Goal: Find specific page/section

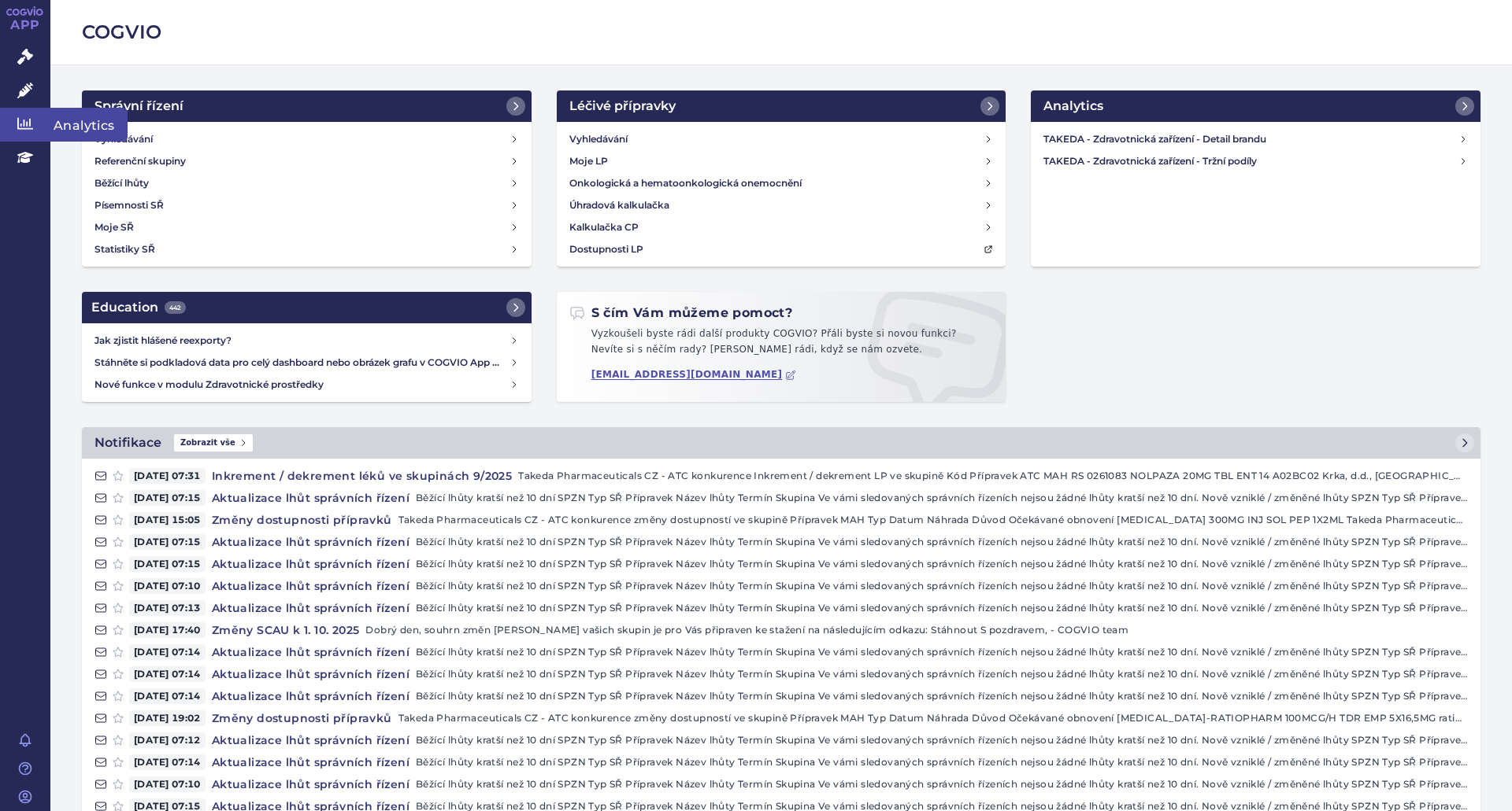
click at [24, 110] on link "Analytics" at bounding box center [25, 123] width 51 height 33
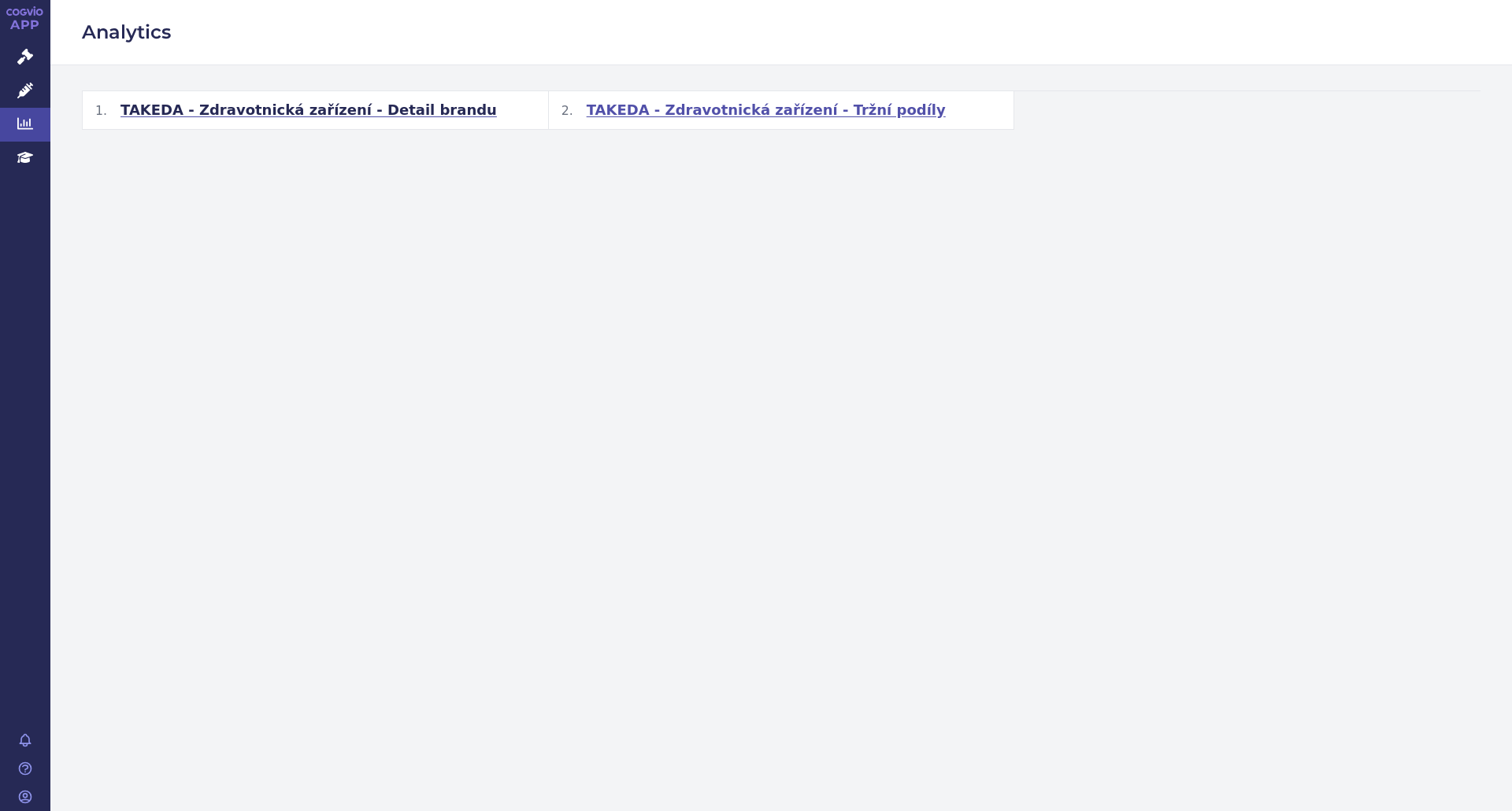
click at [696, 113] on span "TAKEDA - Zdravotnická zařízení - Tržní podíly" at bounding box center [765, 109] width 359 height 19
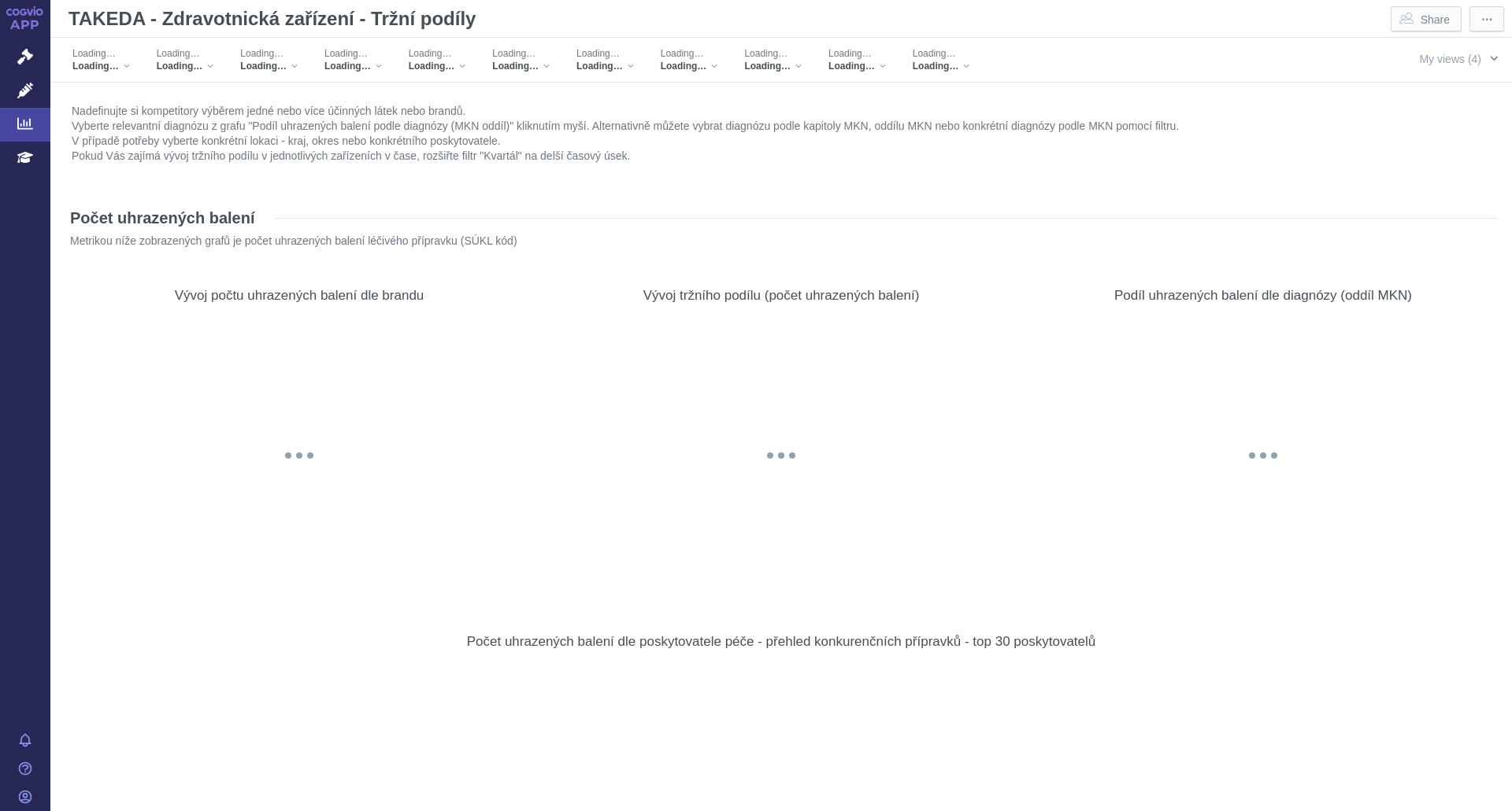
click at [1487, 60] on span "button" at bounding box center [1493, 58] width 13 height 13
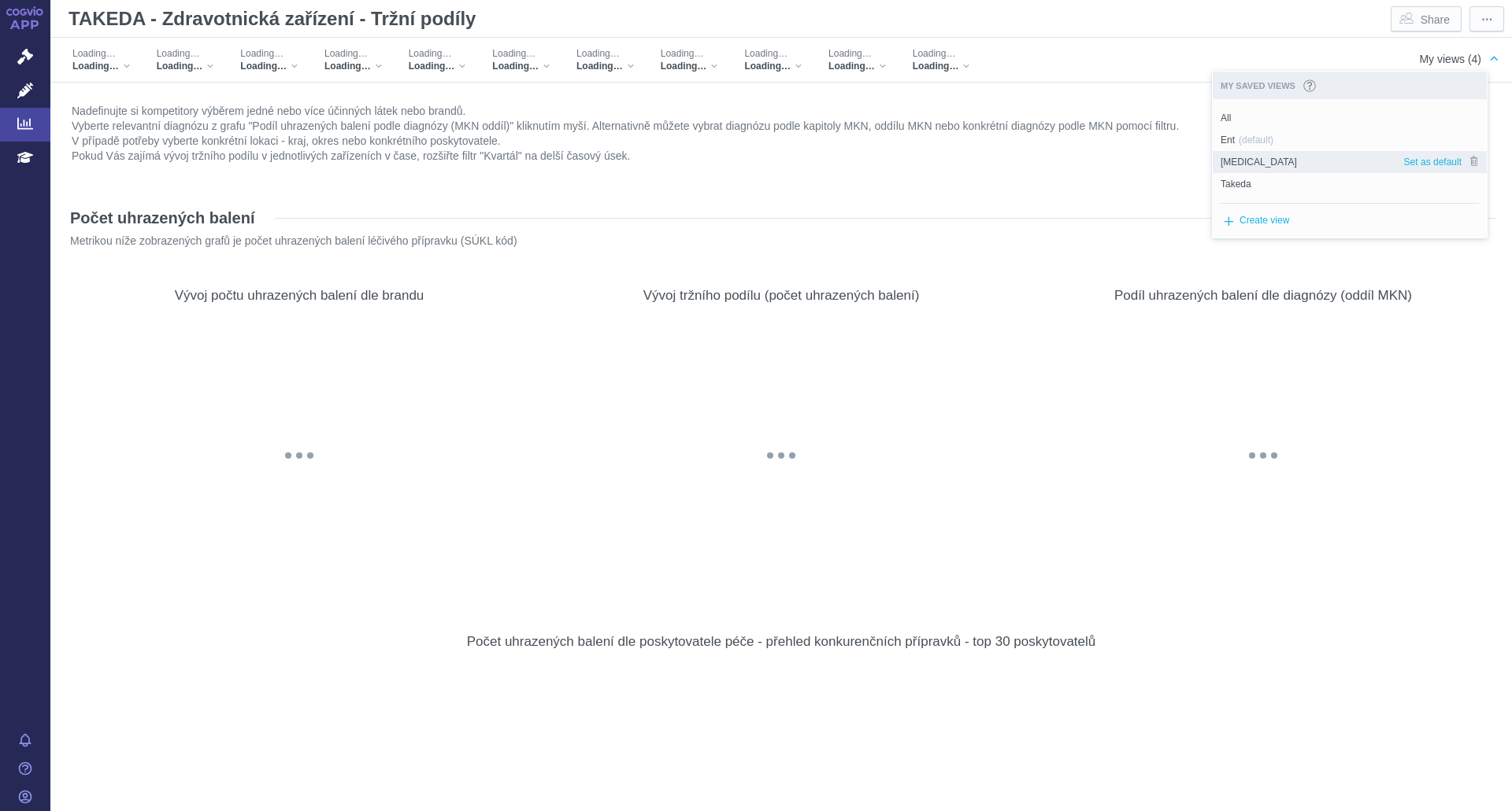
click at [1253, 163] on div "[MEDICAL_DATA]" at bounding box center [1307, 162] width 190 height 22
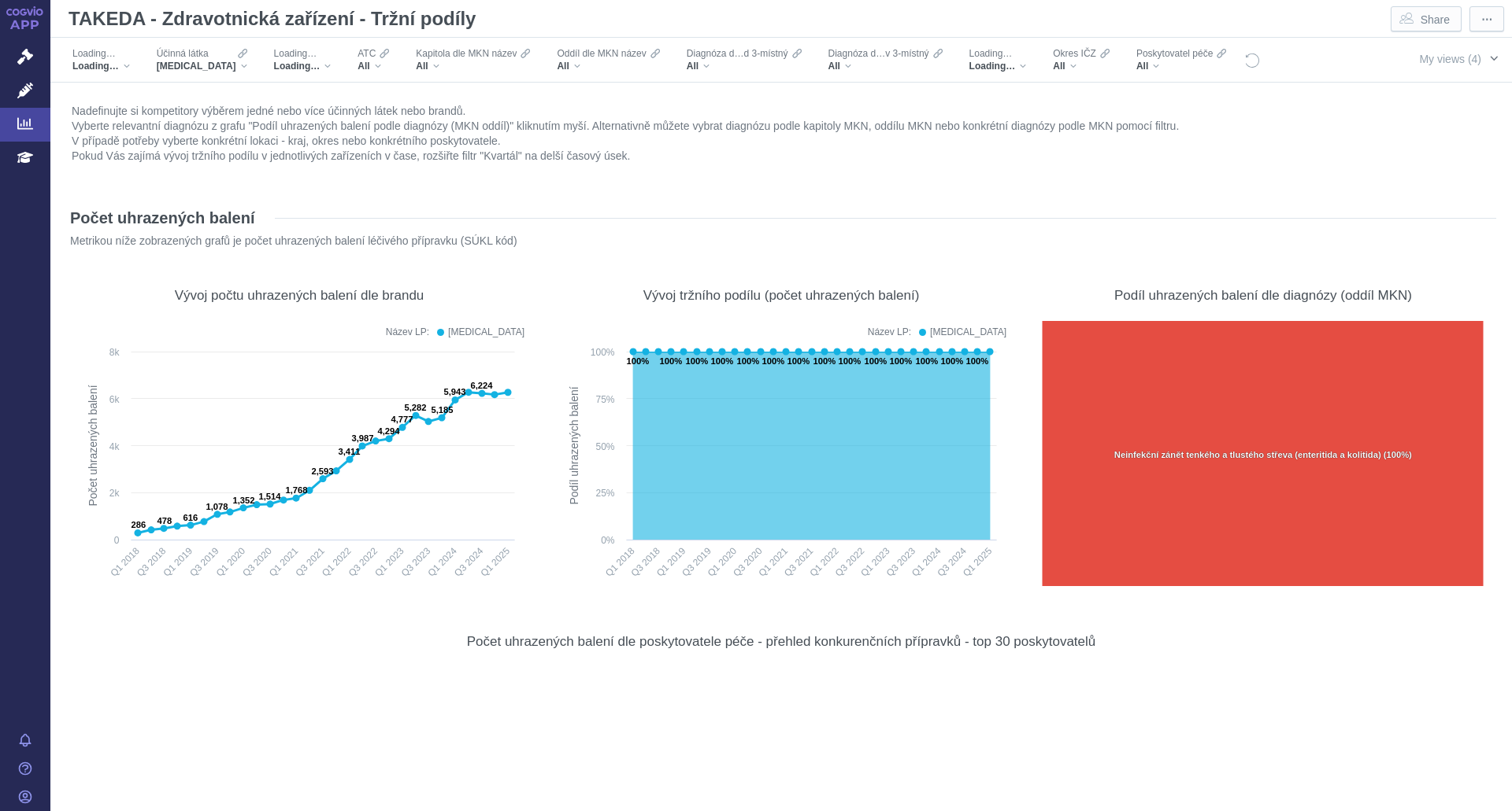
click at [1446, 56] on span "My views (4)" at bounding box center [1449, 59] width 62 height 13
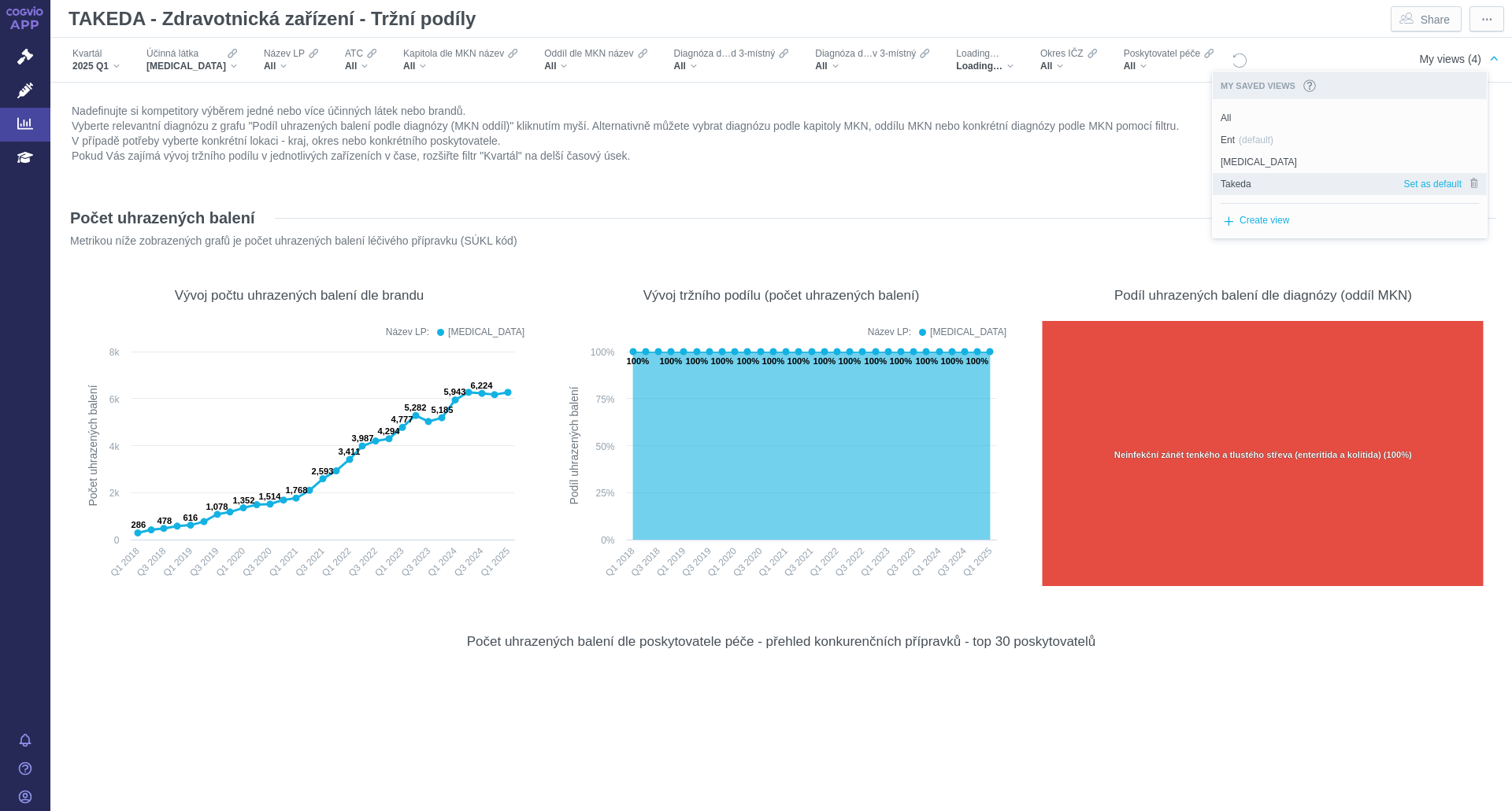
click at [1241, 185] on span "Takeda" at bounding box center [1235, 184] width 31 height 14
